Goal: Task Accomplishment & Management: Use online tool/utility

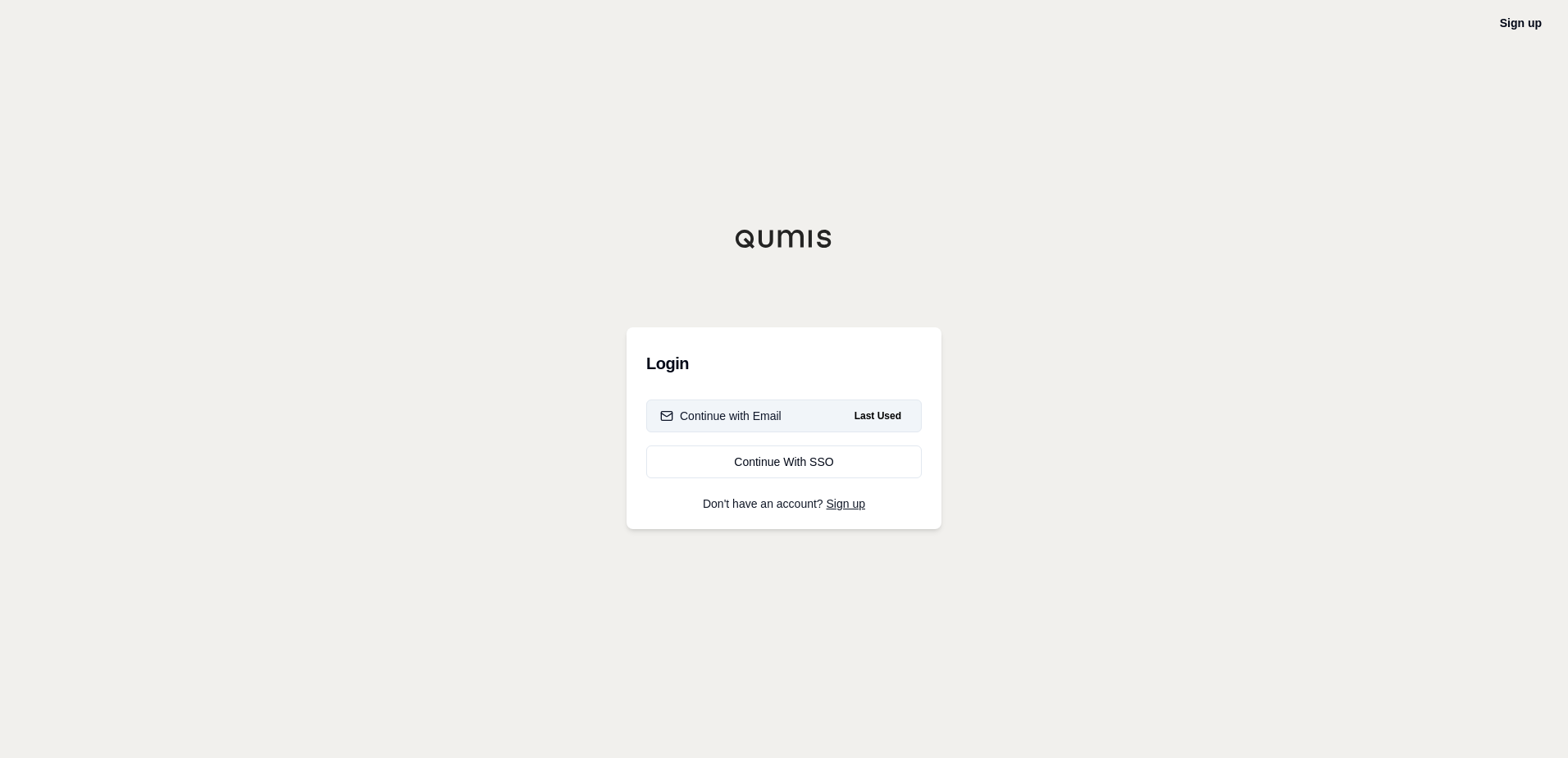
click at [794, 411] on button "Continue with Email Last Used" at bounding box center [784, 415] width 276 height 33
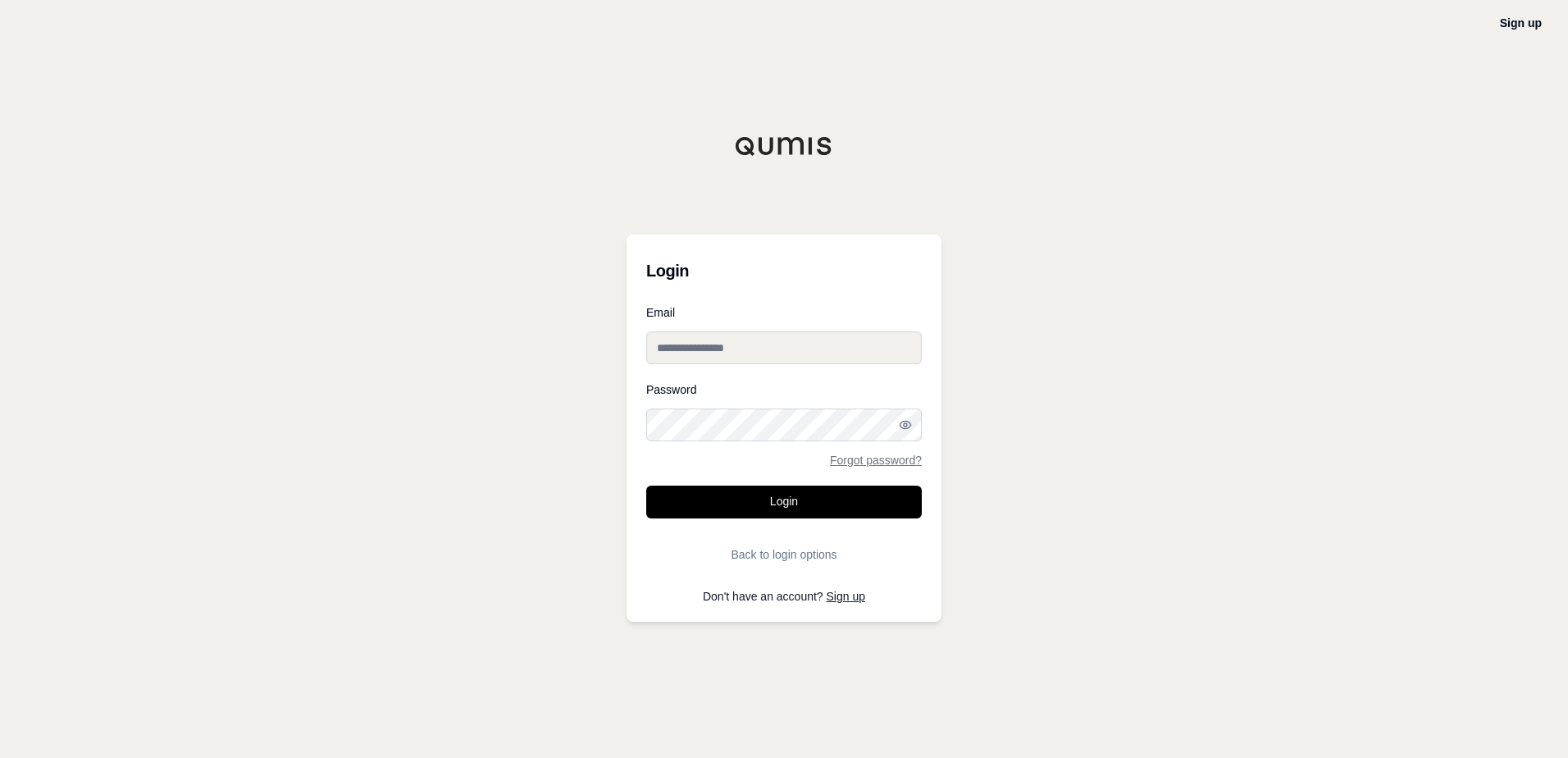
type input "**********"
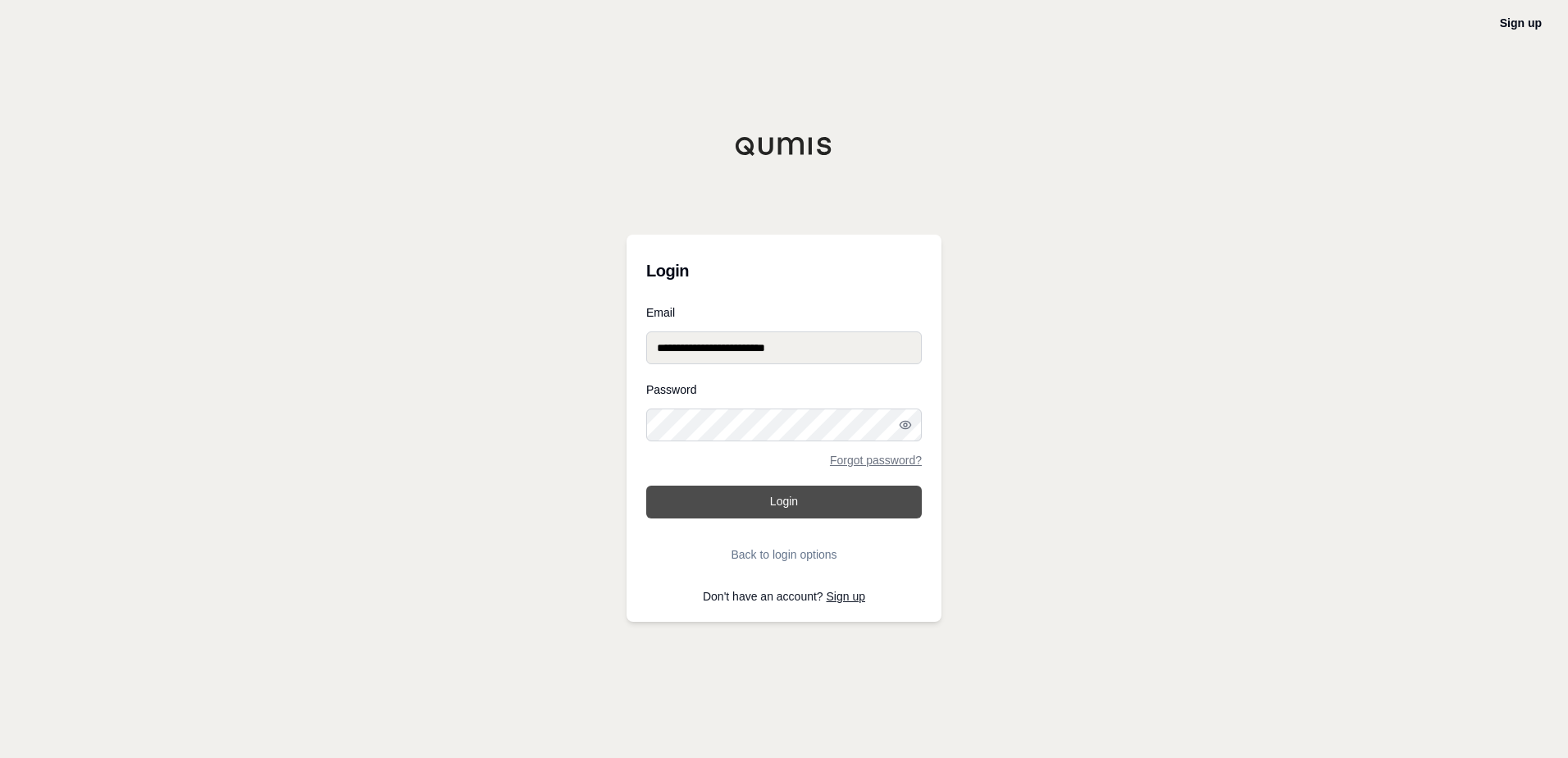
click at [766, 499] on button "Login" at bounding box center [784, 501] width 276 height 33
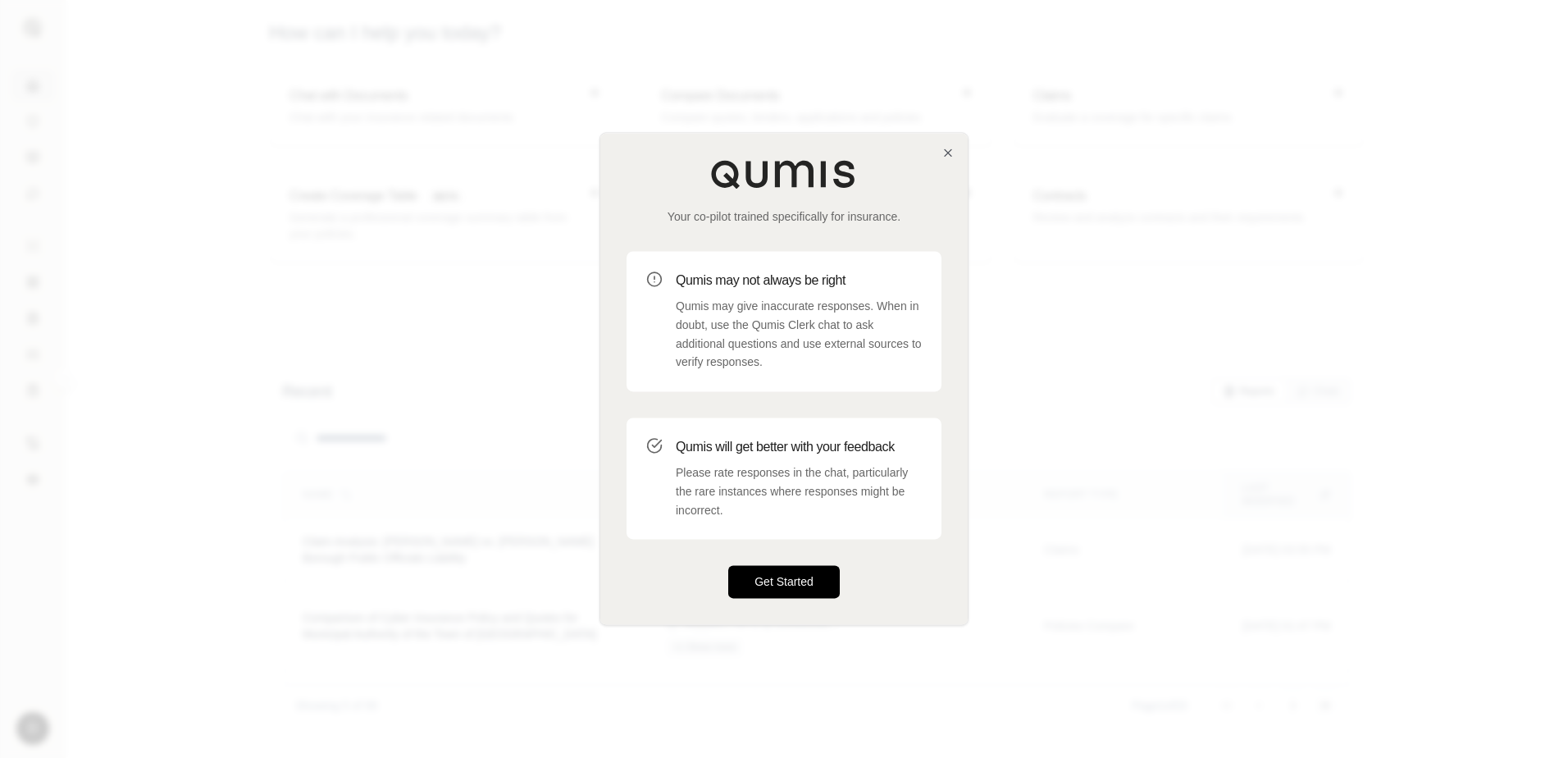
click at [775, 584] on button "Get Started" at bounding box center [784, 581] width 111 height 33
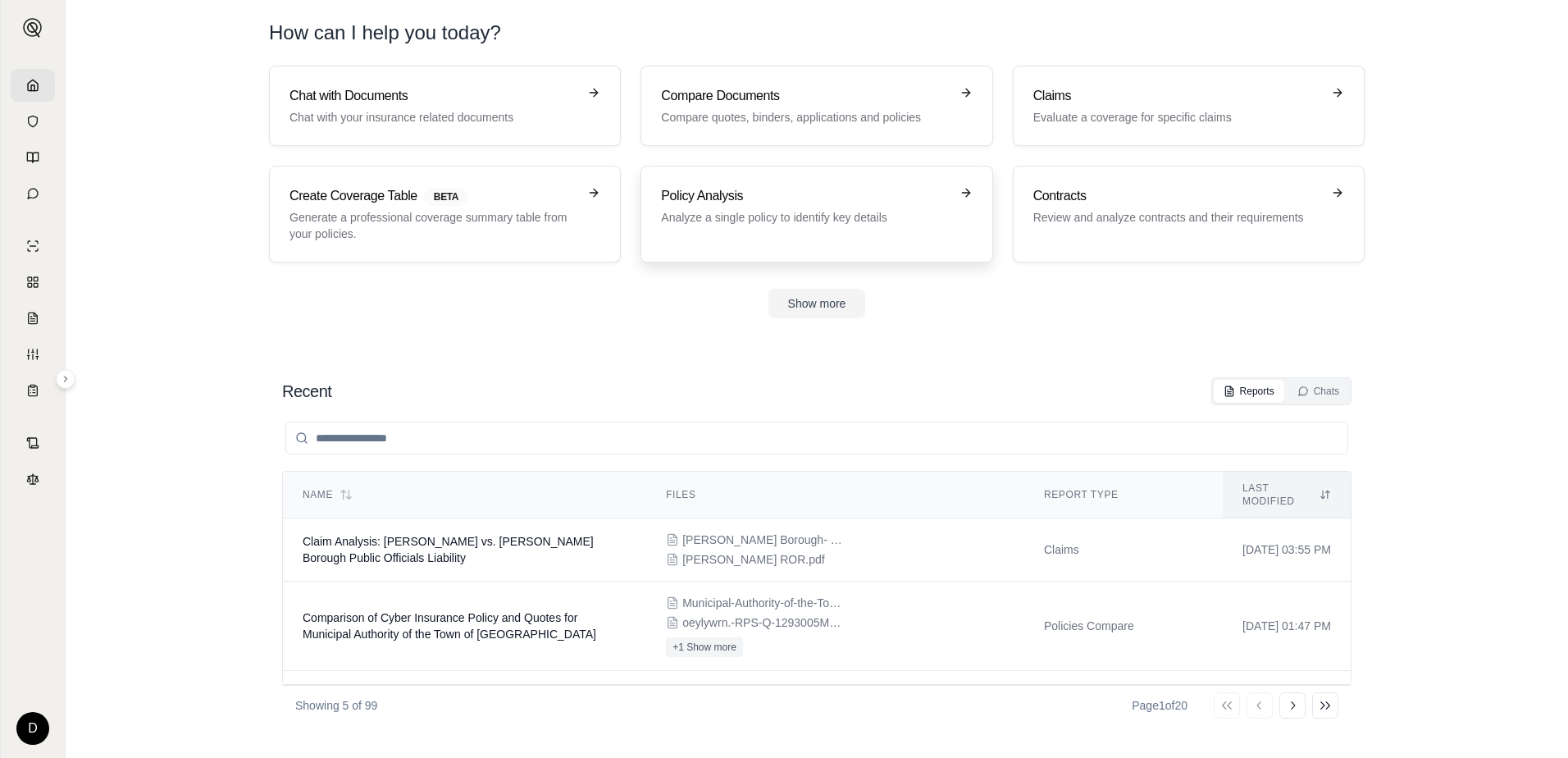
click at [785, 207] on div "Policy Analysis Analyze a single policy to identify key details" at bounding box center [804, 206] width 288 height 40
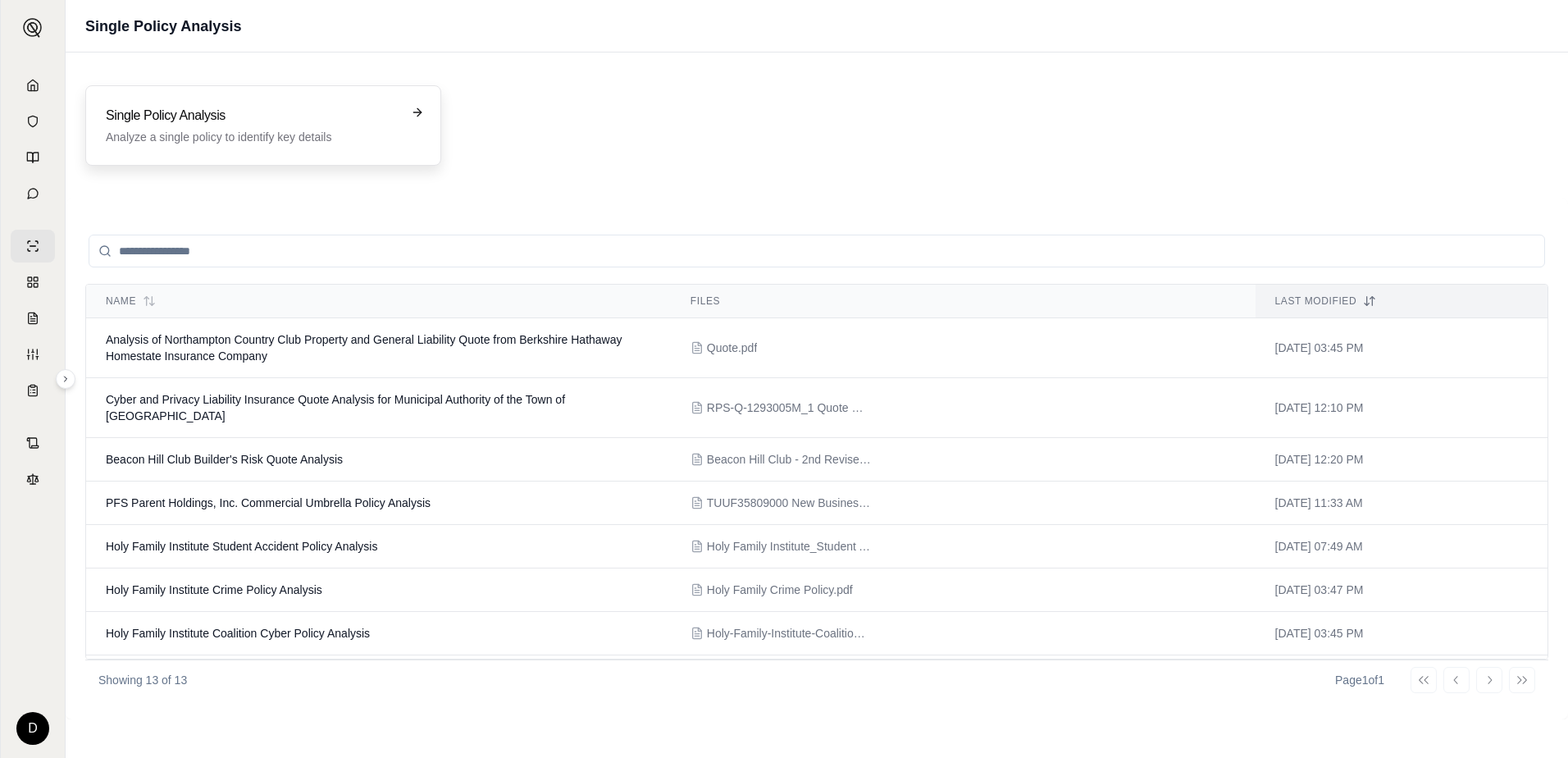
click at [246, 104] on div "Single Policy Analysis Analyze a single policy to identify key details" at bounding box center [262, 125] width 356 height 80
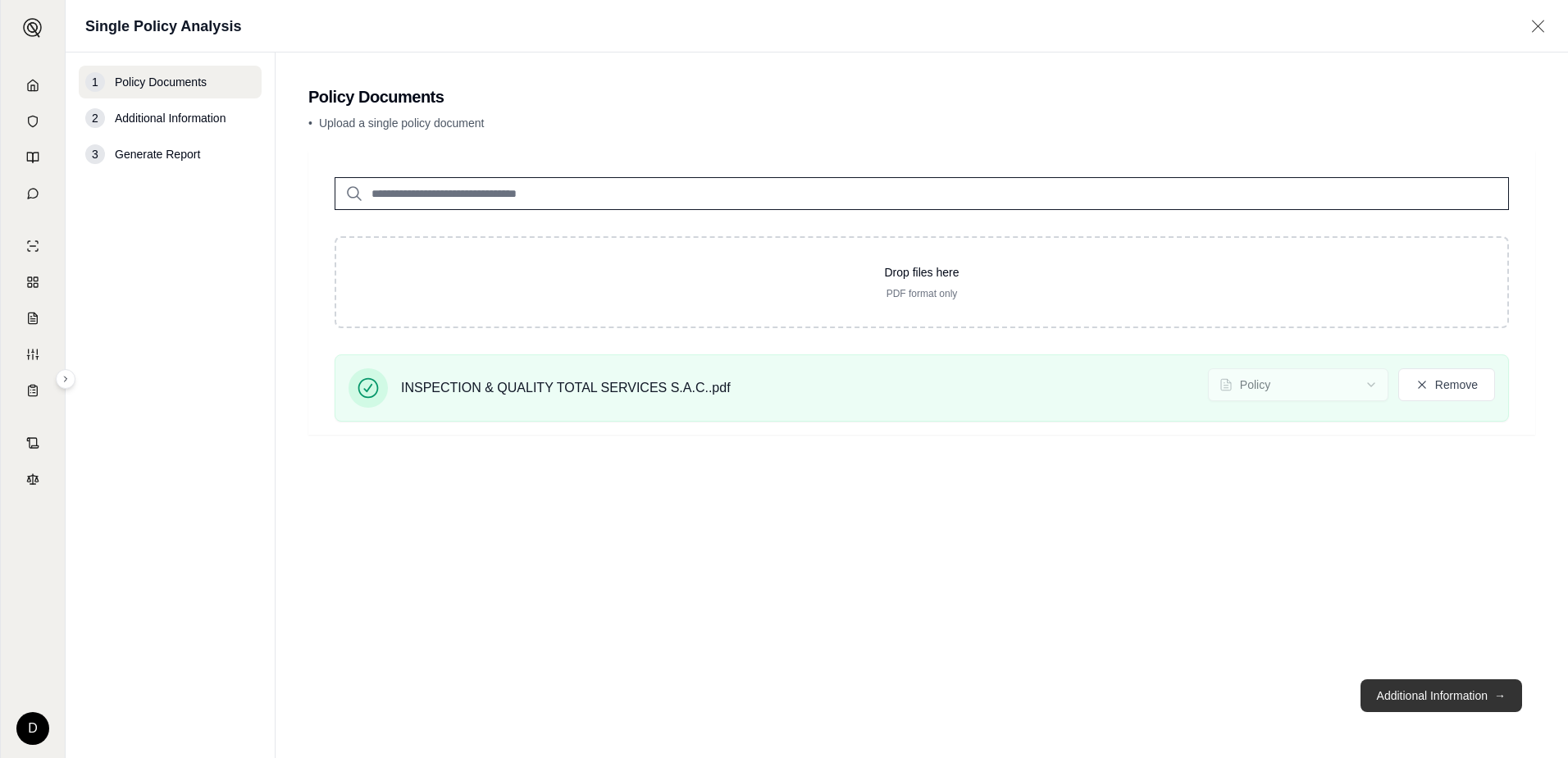
click at [1425, 696] on button "Additional Information →" at bounding box center [1441, 695] width 161 height 33
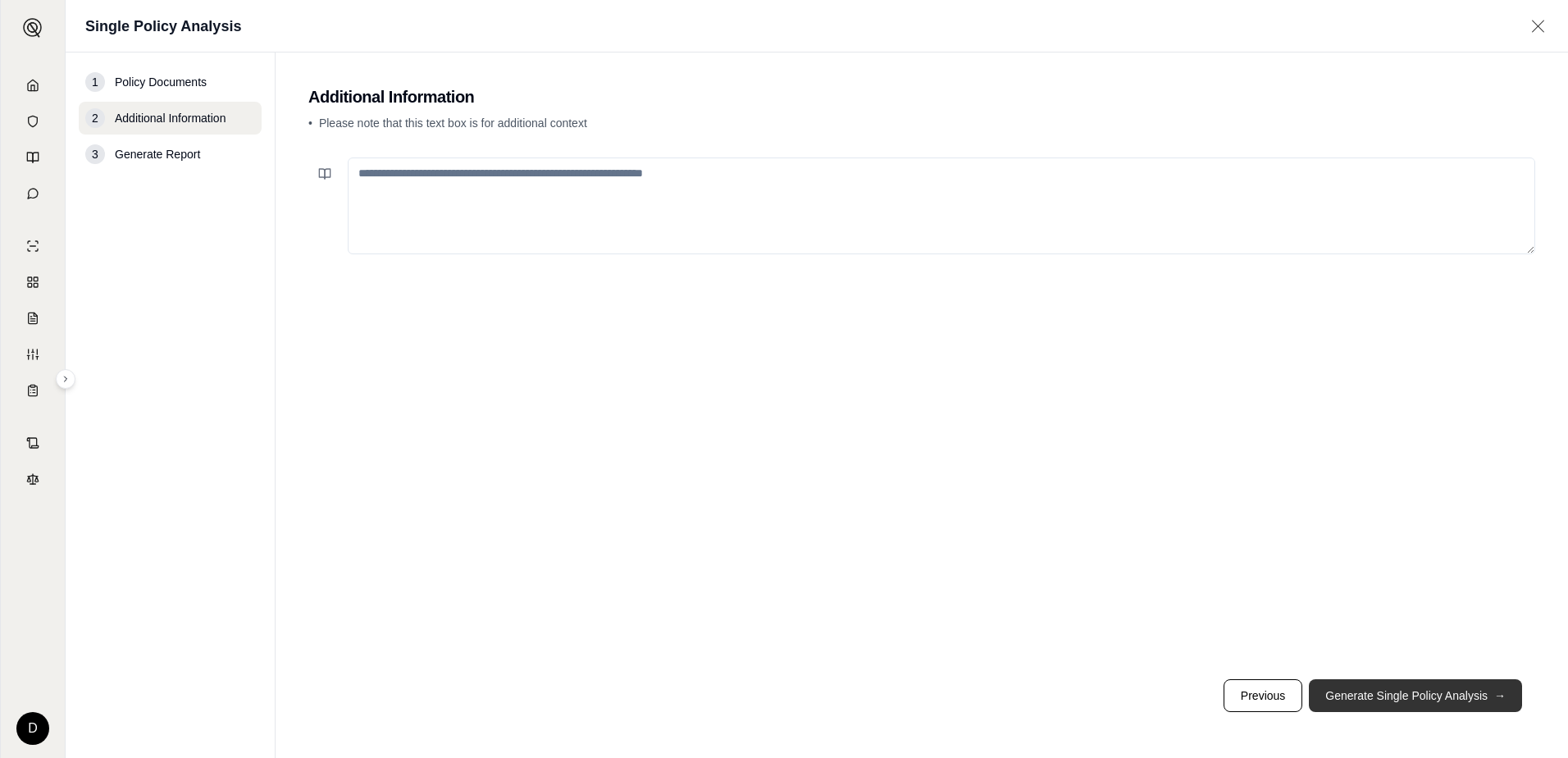
click at [1399, 697] on button "Generate Single Policy Analysis →" at bounding box center [1415, 695] width 213 height 33
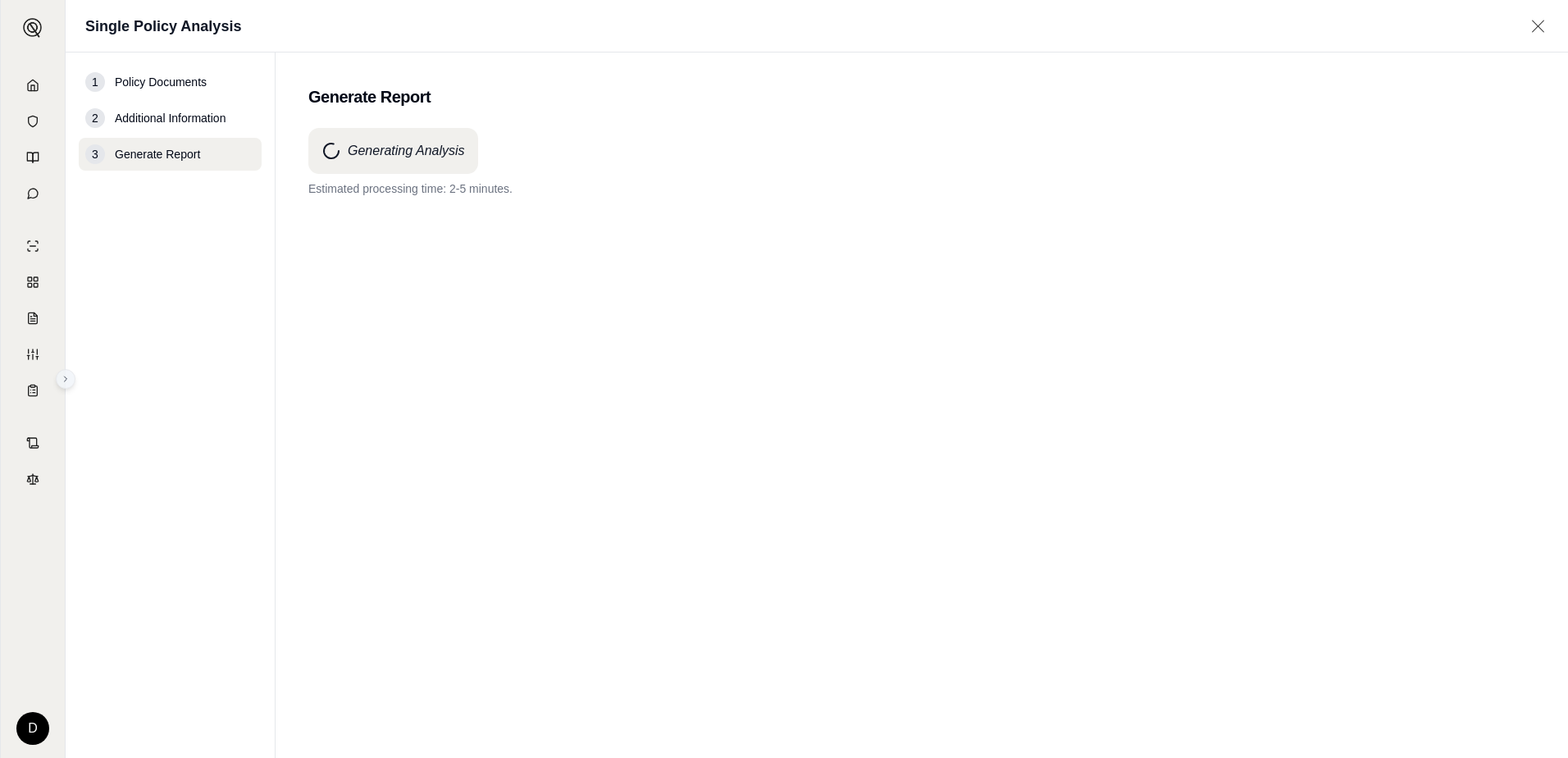
click at [65, 379] on icon at bounding box center [66, 379] width 3 height 5
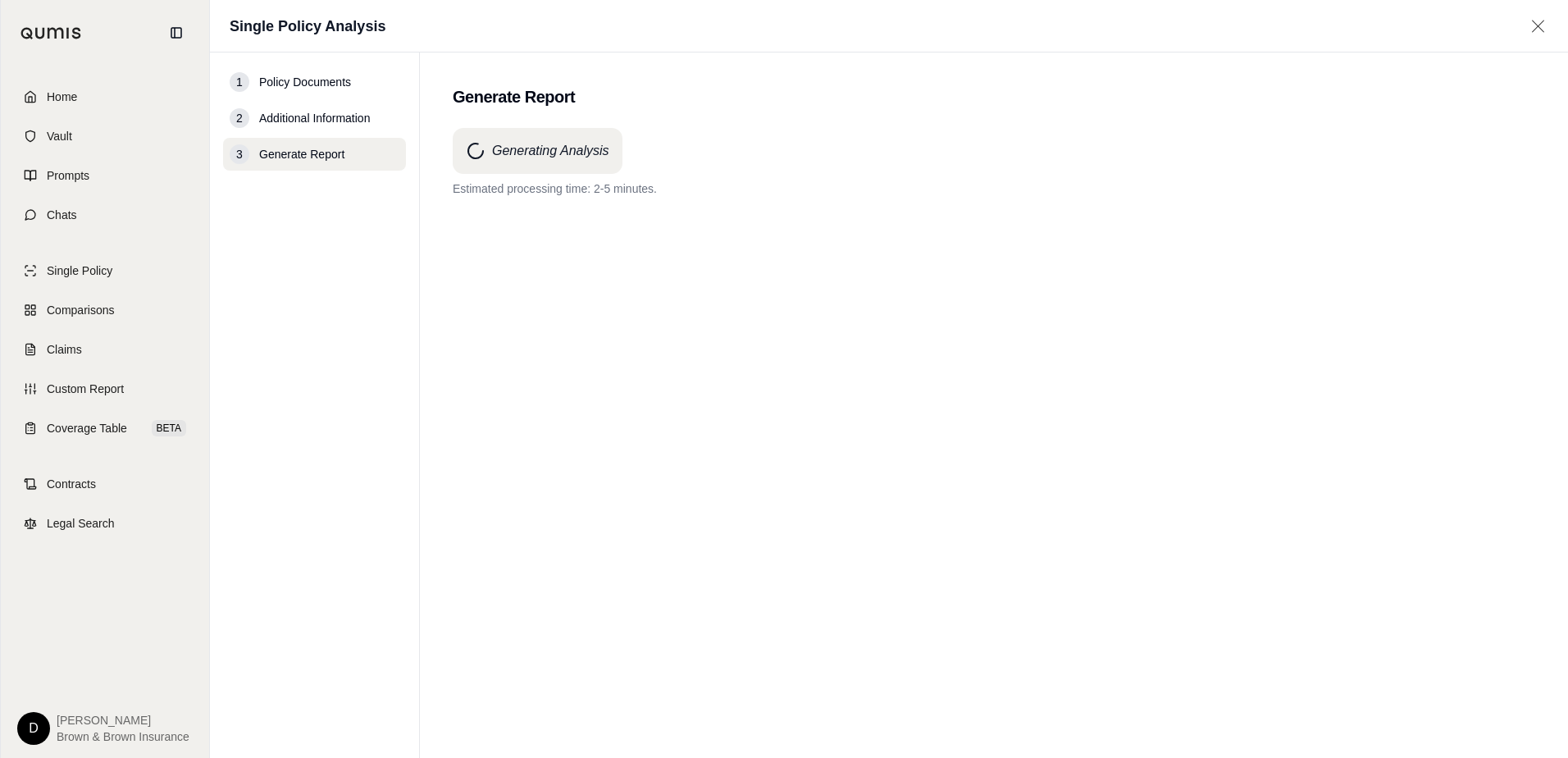
click at [1072, 206] on div "Generating Analysis Estimated processing time: 2-5 minutes." at bounding box center [993, 413] width 1082 height 571
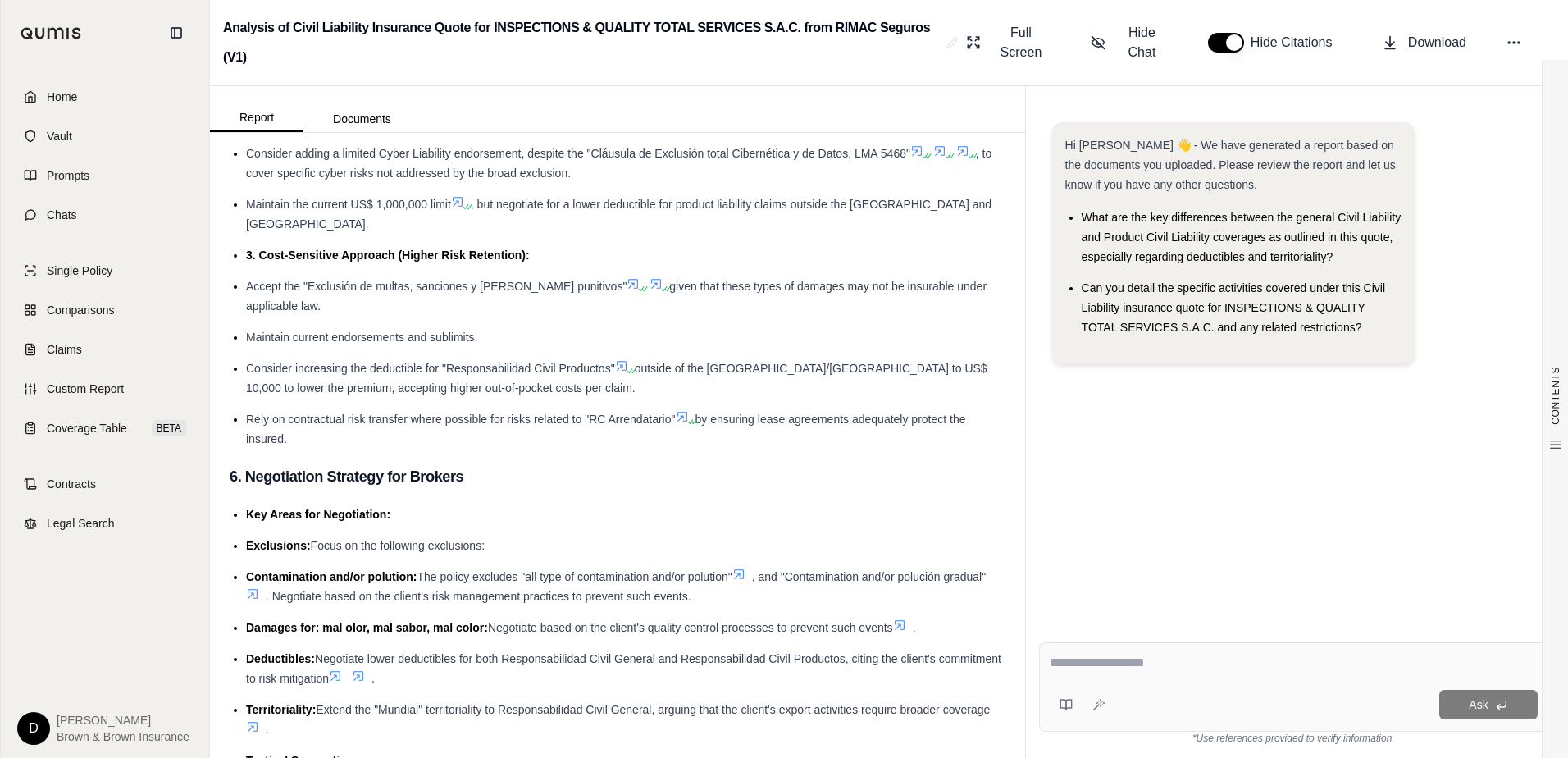
scroll to position [4427, 0]
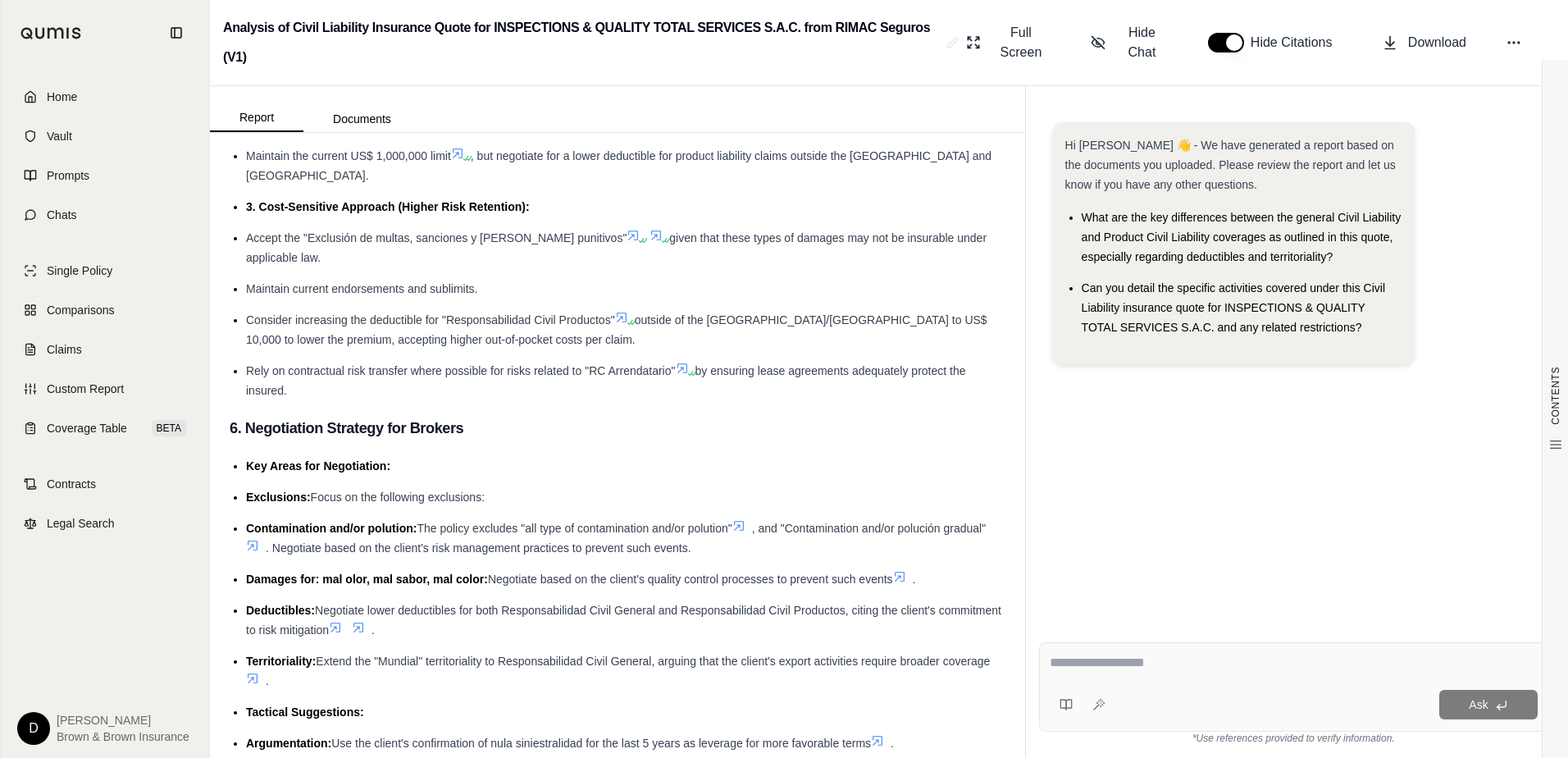
click at [259, 671] on icon at bounding box center [253, 678] width 13 height 13
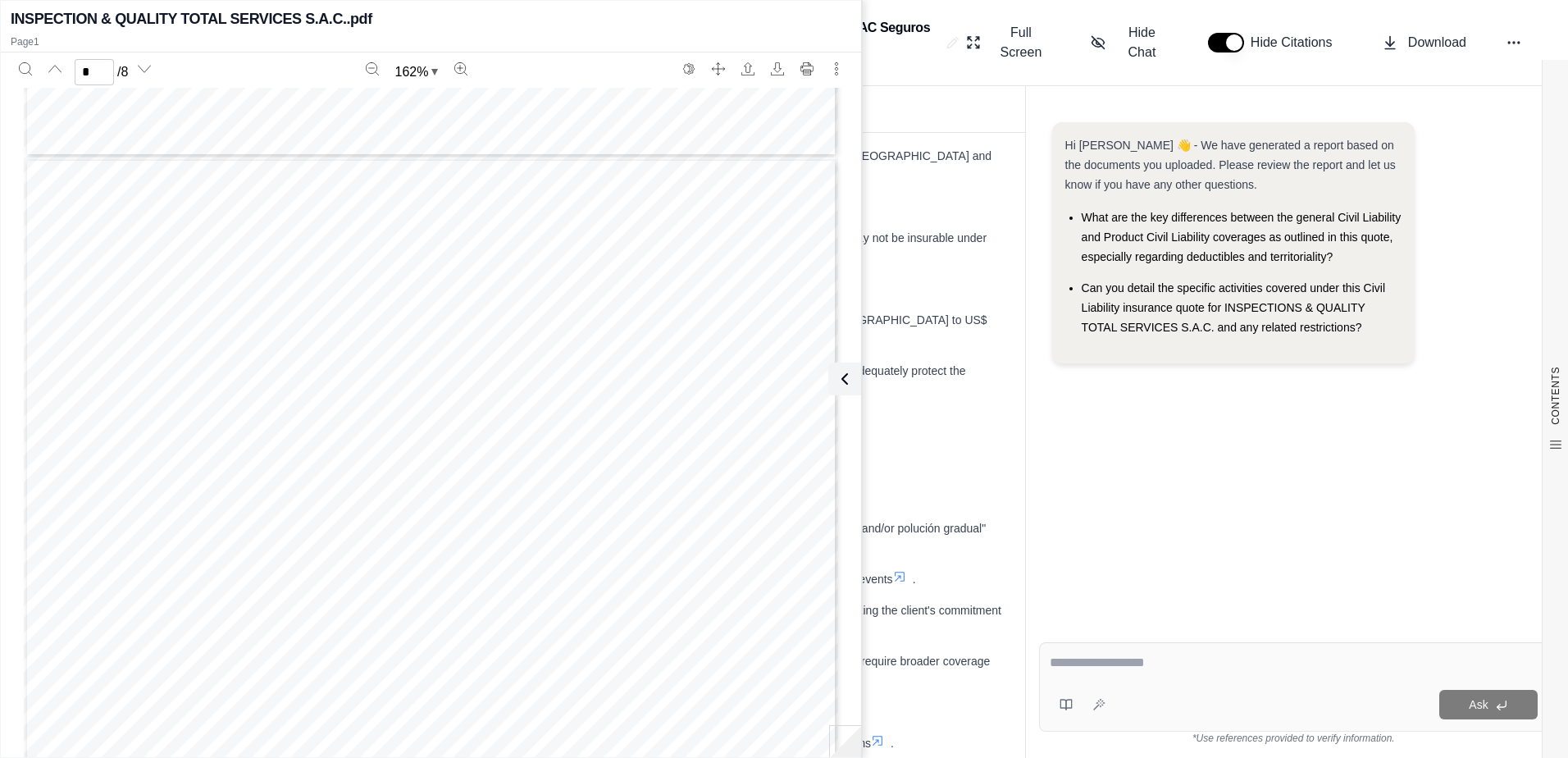
scroll to position [1394, 0]
click at [934, 65] on h2 "Analysis of Civil Liability Insurance Quote for INSPECTIONS & QUALITY TOTAL SER…" at bounding box center [581, 42] width 717 height 59
click at [1161, 485] on div "Hi [PERSON_NAME] 👋 - We have generated a report based on the documents you uplo…" at bounding box center [1292, 362] width 509 height 507
click at [669, 54] on div "* / 8 162 %" at bounding box center [430, 399] width 860 height 694
type input "*"
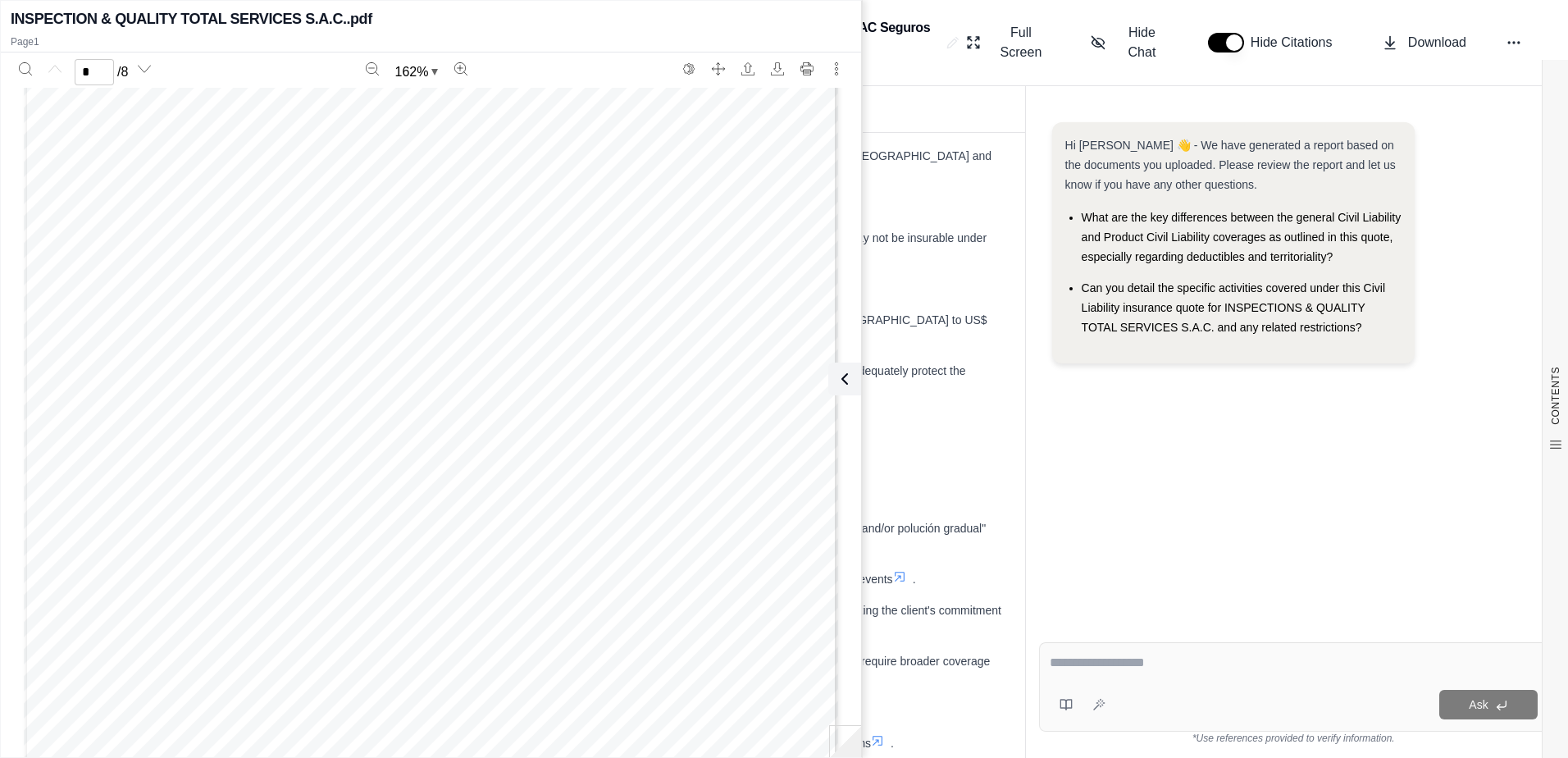
scroll to position [0, 0]
click at [606, 337] on div "Page 1" at bounding box center [430, 615] width 814 height 1053
click at [1078, 450] on div "Hi [PERSON_NAME] 👋 - We have generated a report based on the documents you uplo…" at bounding box center [1292, 362] width 509 height 507
click at [810, 32] on div "INSPECTION & QUALITY TOTAL SERVICES S.A.C..pdf Page 1" at bounding box center [430, 27] width 860 height 48
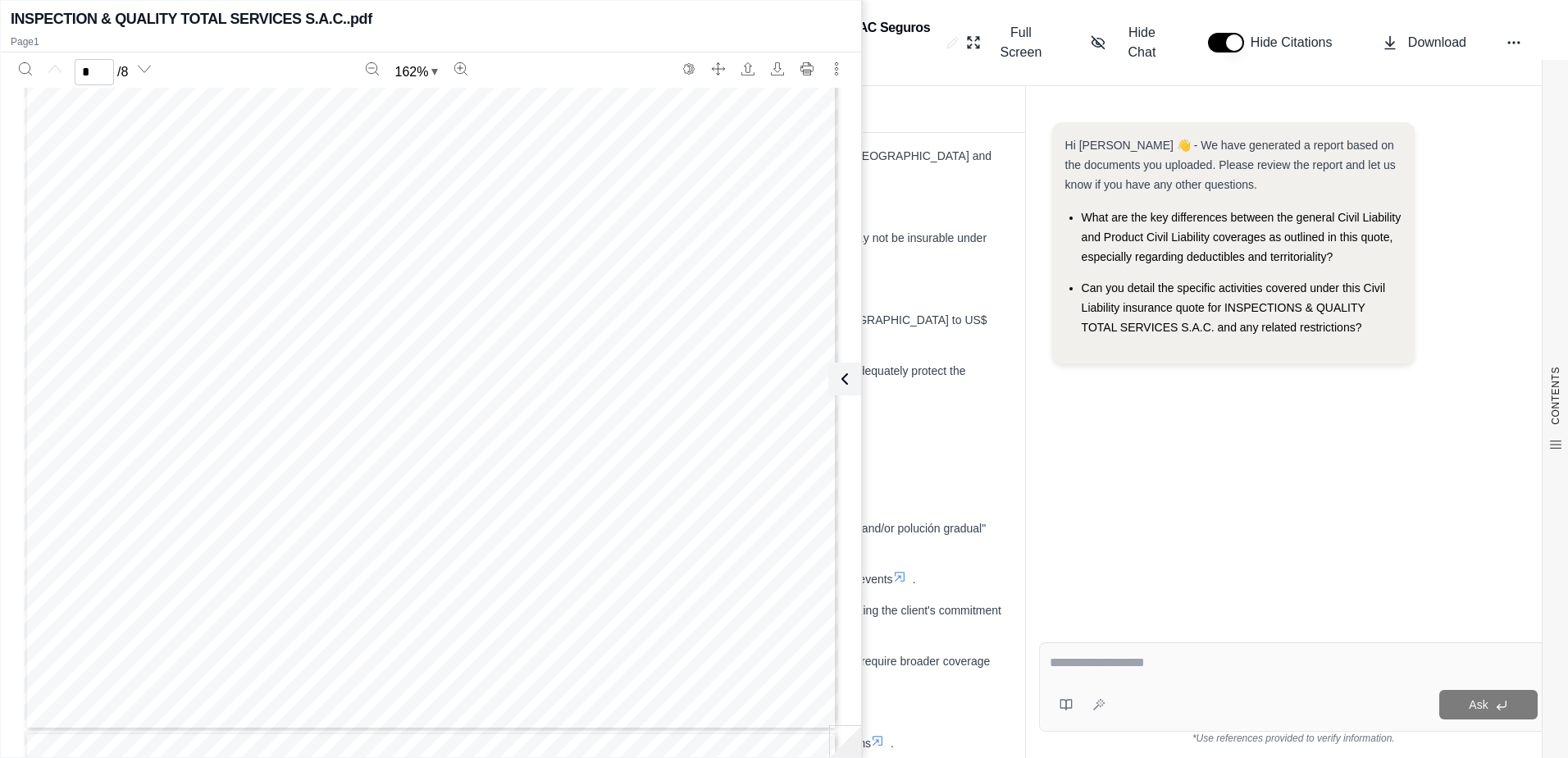
scroll to position [574, 0]
click at [952, 616] on ul "Key Areas for Negotiation: Exclusions: Focus on the following exclusions: Conta…" at bounding box center [617, 681] width 776 height 449
click at [896, 694] on ul "Key Areas for Negotiation: Exclusions: Focus on the following exclusions: Conta…" at bounding box center [617, 681] width 776 height 449
click at [828, 25] on div "INSPECTION & QUALITY TOTAL SERVICES S.A.C..pdf" at bounding box center [430, 19] width 840 height 23
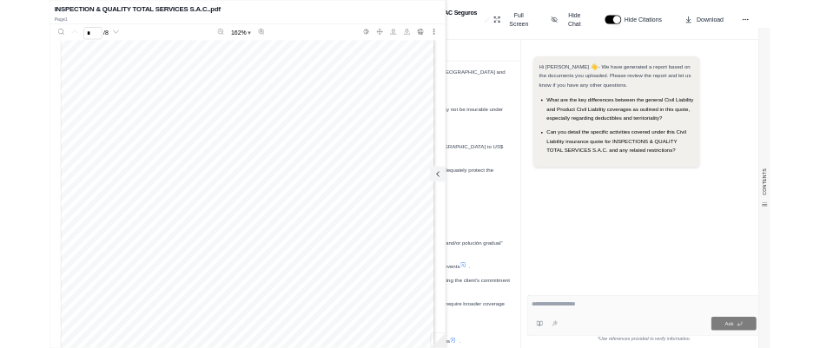
scroll to position [0, 0]
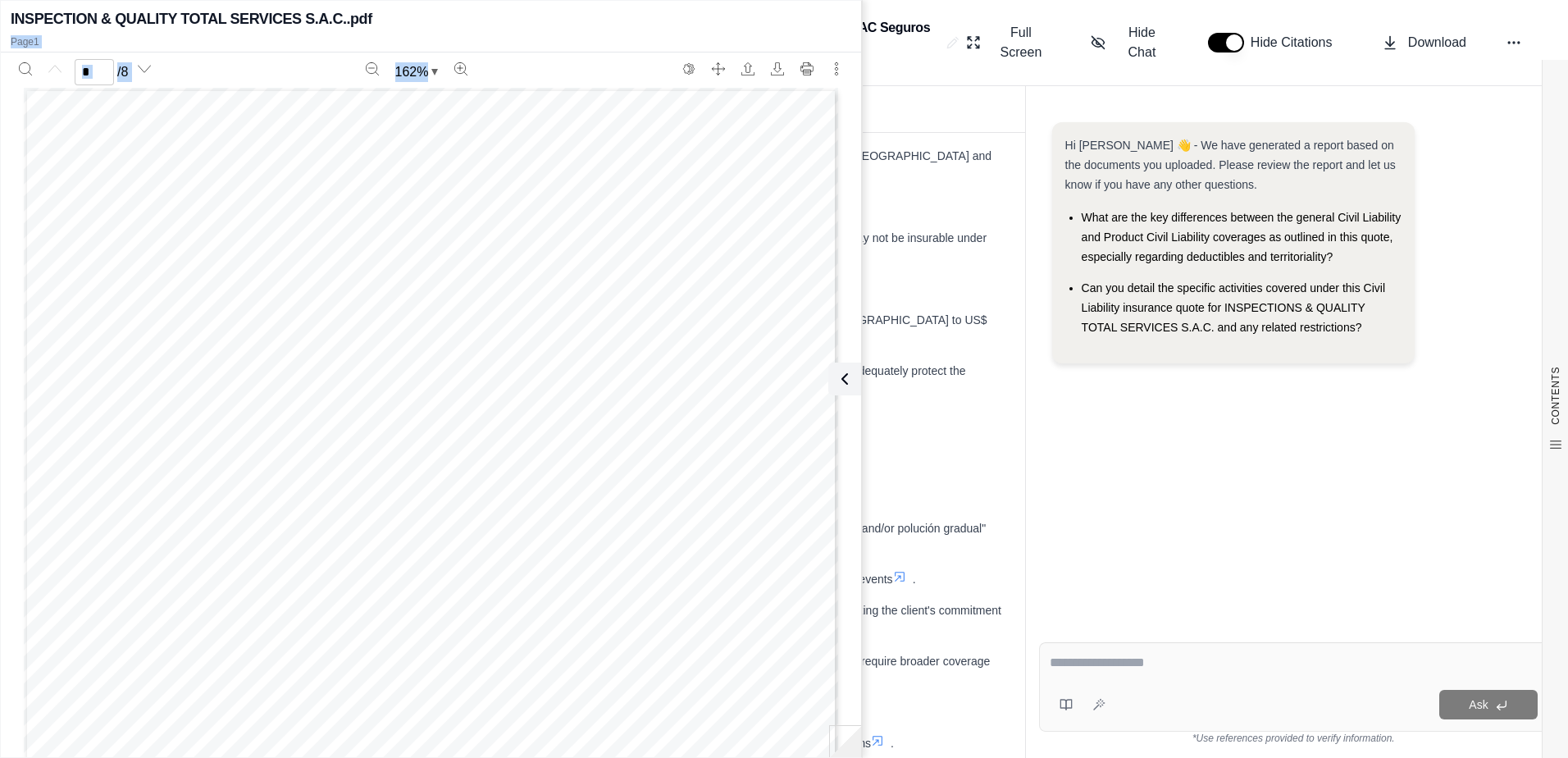
drag, startPoint x: 813, startPoint y: 8, endPoint x: 778, endPoint y: 159, distance: 155.0
click at [778, 159] on div "INSPECTION & QUALITY TOTAL SERVICES S.A.C..pdf Page 1 * / 8 162 %" at bounding box center [430, 379] width 860 height 750
click at [1207, 483] on div "Hi [PERSON_NAME] 👋 - We have generated a report based on the documents you uplo…" at bounding box center [1292, 362] width 509 height 507
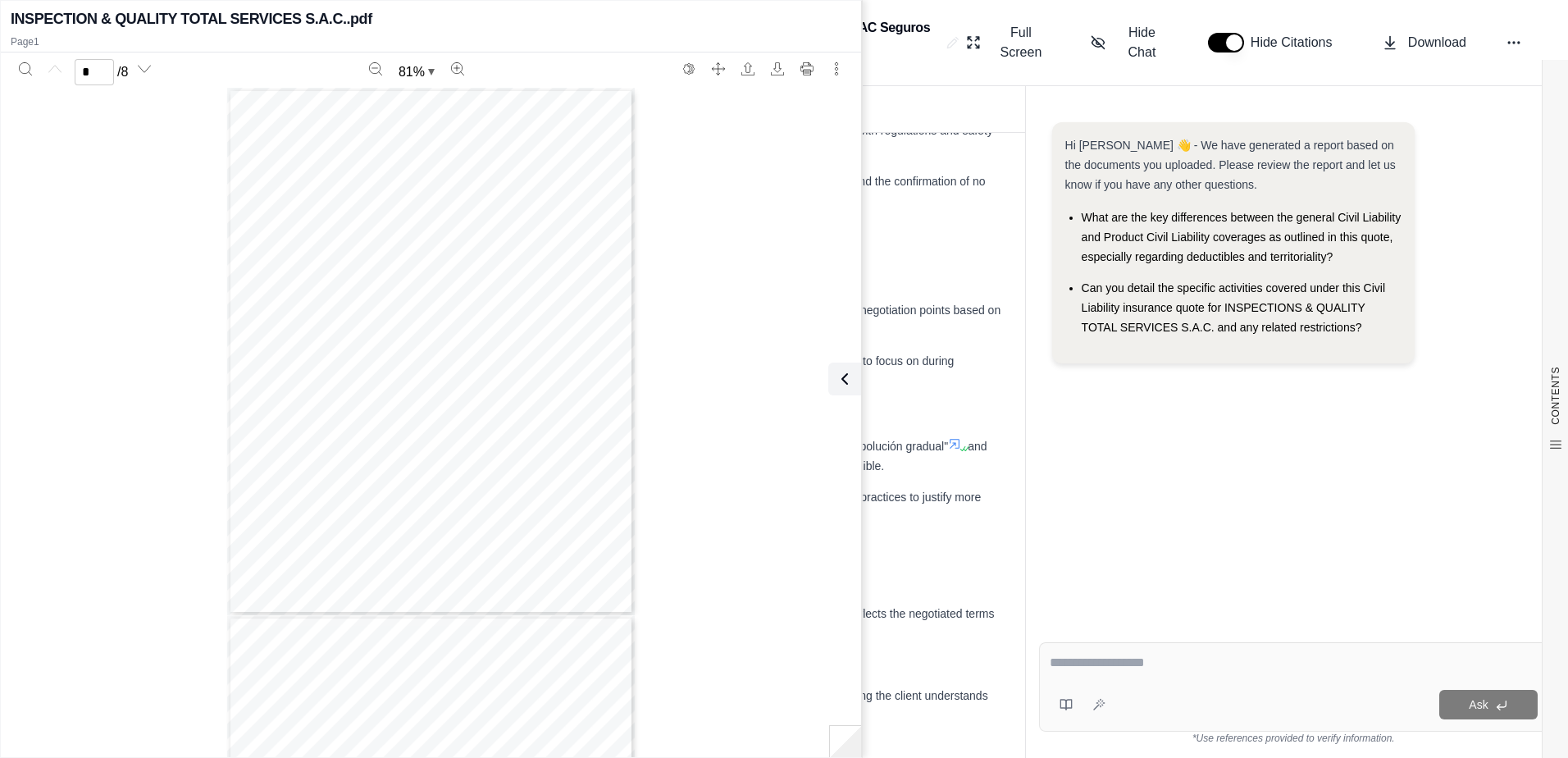
scroll to position [4427, 0]
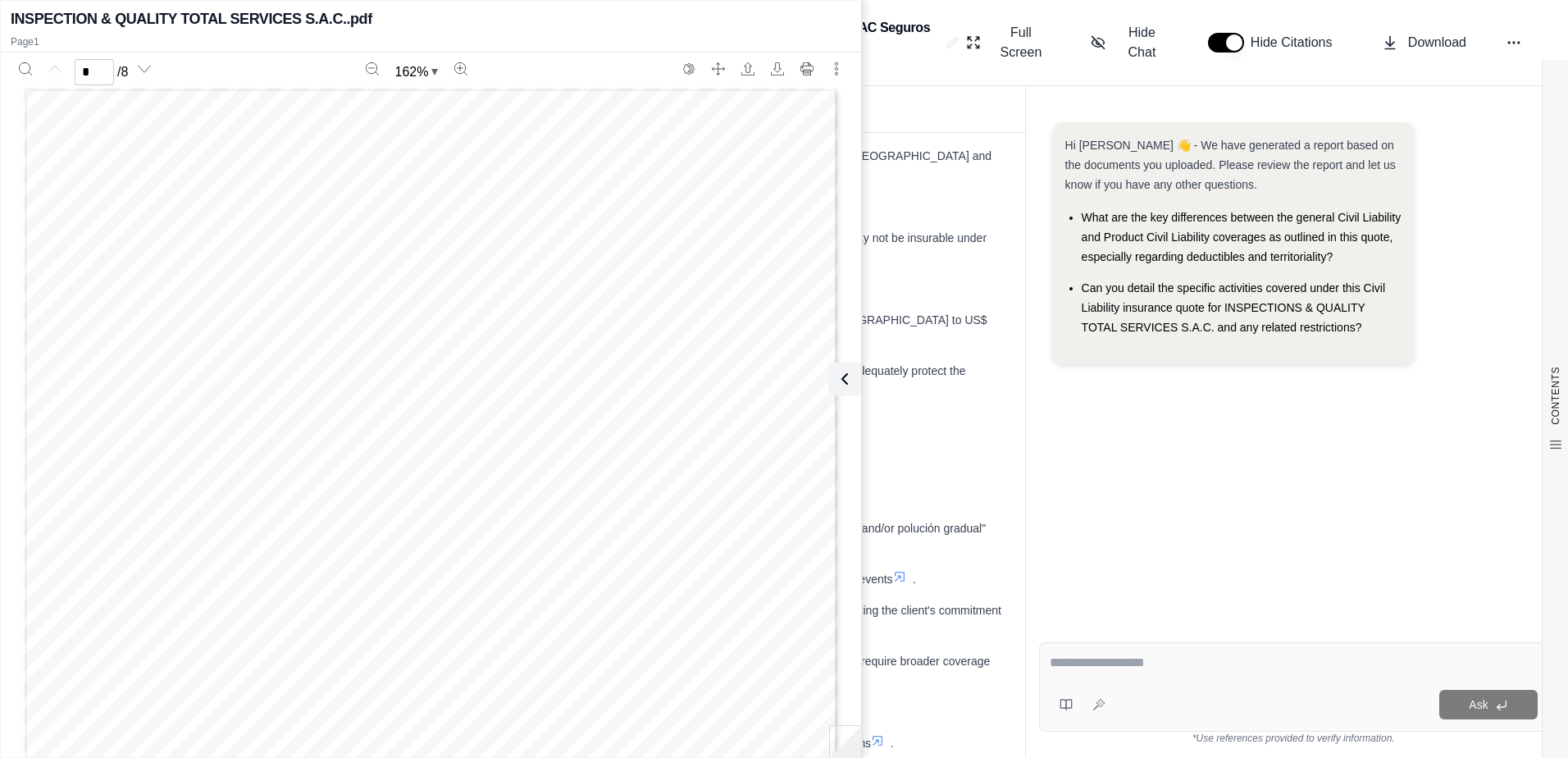
drag, startPoint x: 851, startPoint y: 387, endPoint x: 340, endPoint y: 373, distance: 511.2
click at [851, 387] on button at bounding box center [844, 379] width 33 height 33
